Goal: Task Accomplishment & Management: Complete application form

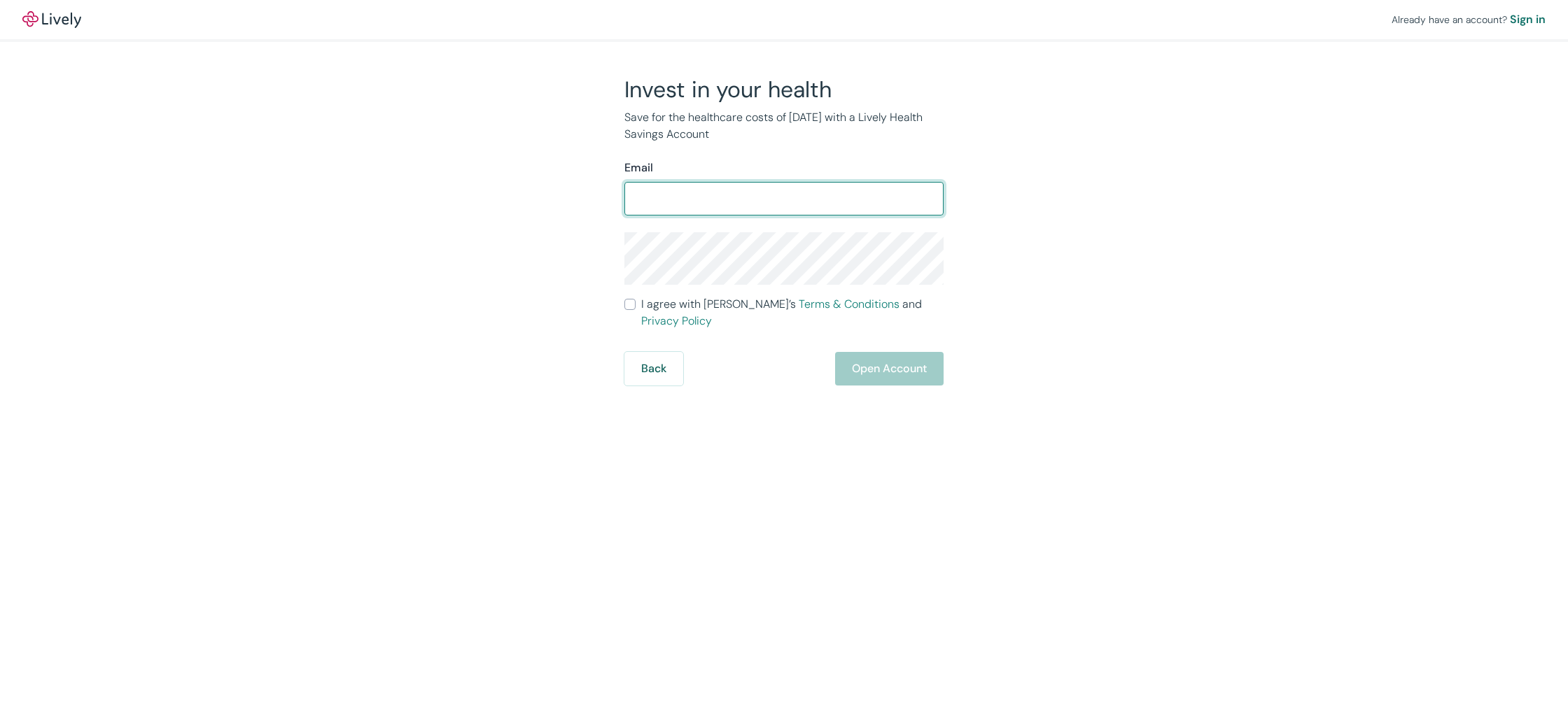
click at [675, 203] on input "Email" at bounding box center [784, 199] width 319 height 28
type input "[EMAIL_ADDRESS][DOMAIN_NAME]"
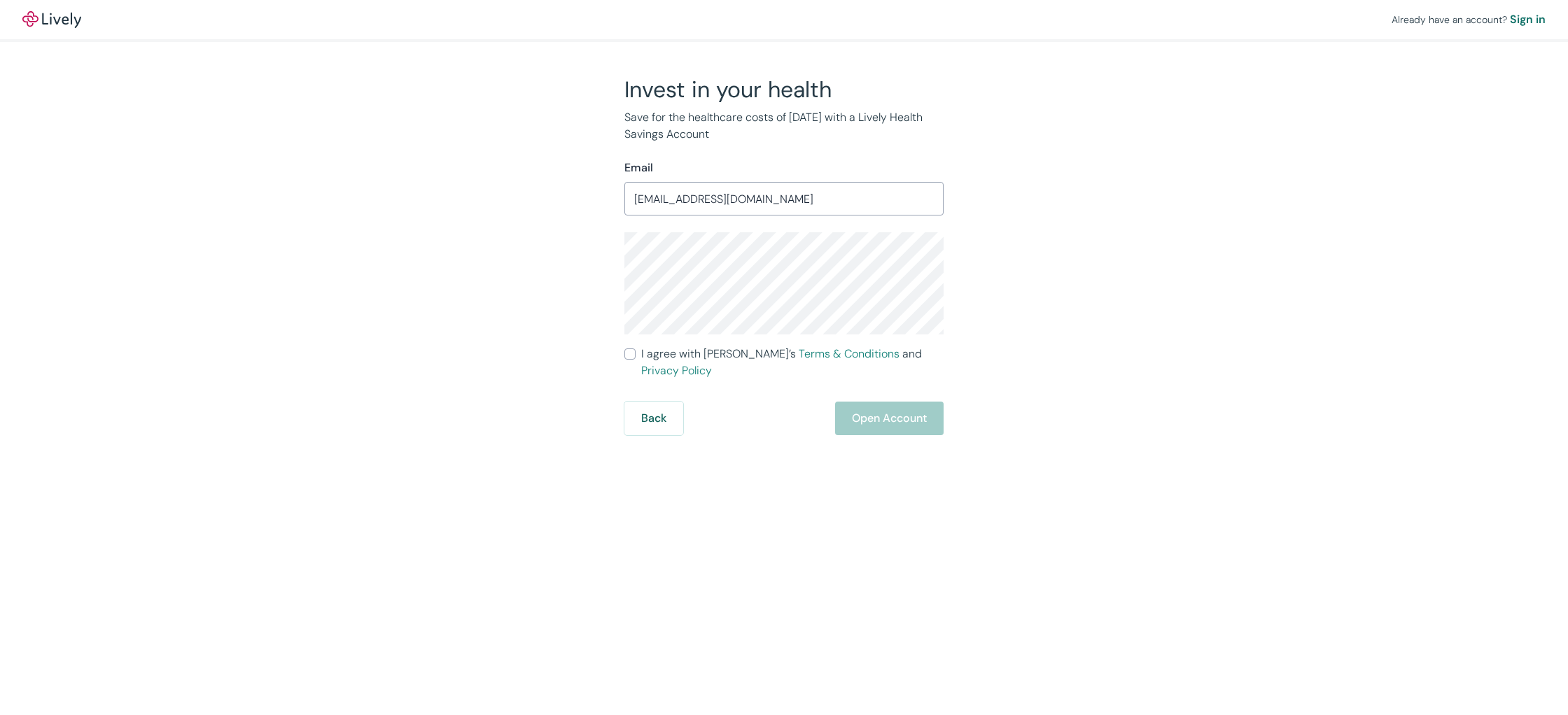
click at [617, 268] on div "Invest in your health Save for the healthcare costs of [DATE] with a Lively Hea…" at bounding box center [776, 255] width 336 height 359
drag, startPoint x: 632, startPoint y: 352, endPoint x: 645, endPoint y: 349, distance: 13.3
click at [632, 352] on input "I agree with Lively’s Terms & Conditions and Privacy Policy" at bounding box center [630, 354] width 11 height 11
checkbox input "true"
drag, startPoint x: 418, startPoint y: 349, endPoint x: 418, endPoint y: 342, distance: 7.0
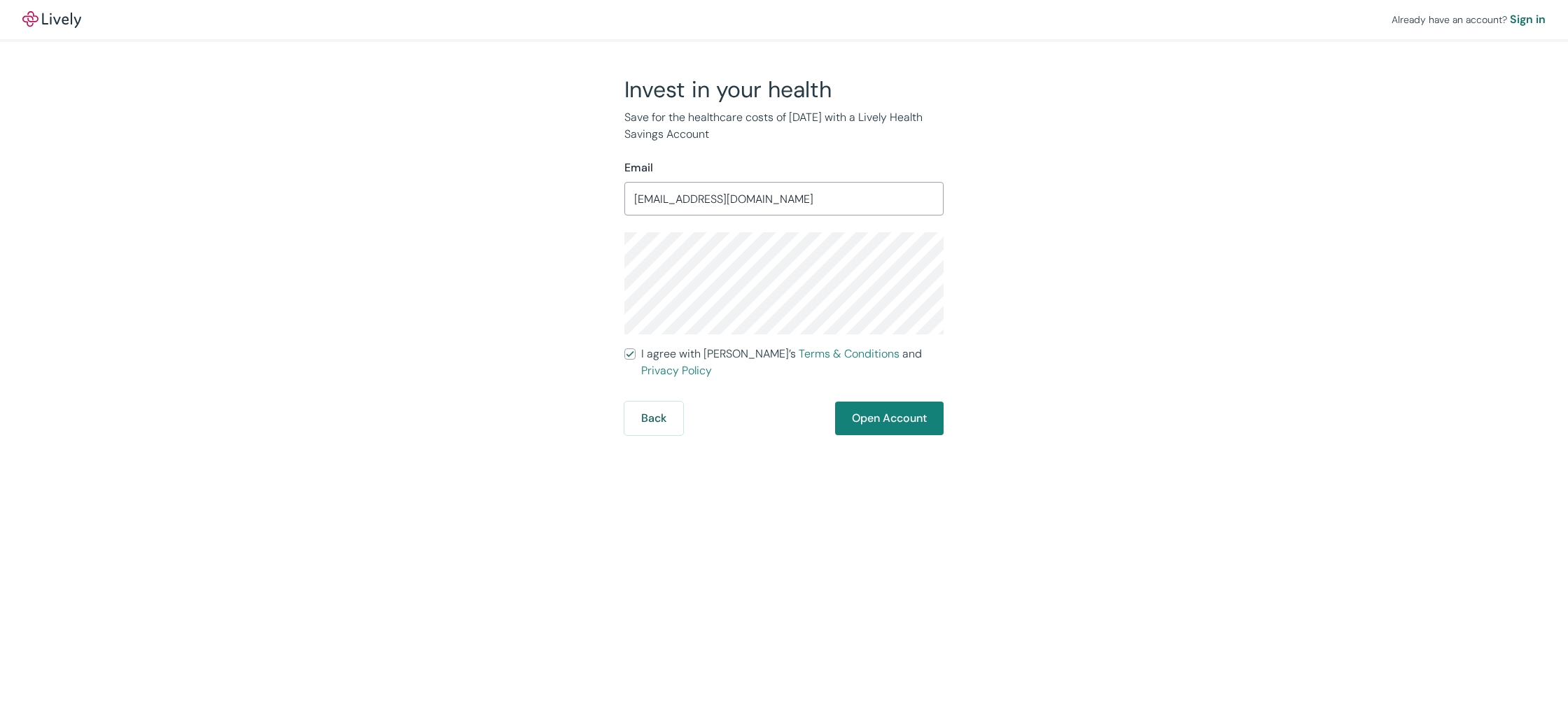
click at [418, 348] on div "Already have an account? Sign in Invest in your health Save for the healthcare …" at bounding box center [784, 217] width 1568 height 435
click at [870, 401] on button "Open Account" at bounding box center [889, 418] width 108 height 34
